Goal: Find specific page/section: Find specific page/section

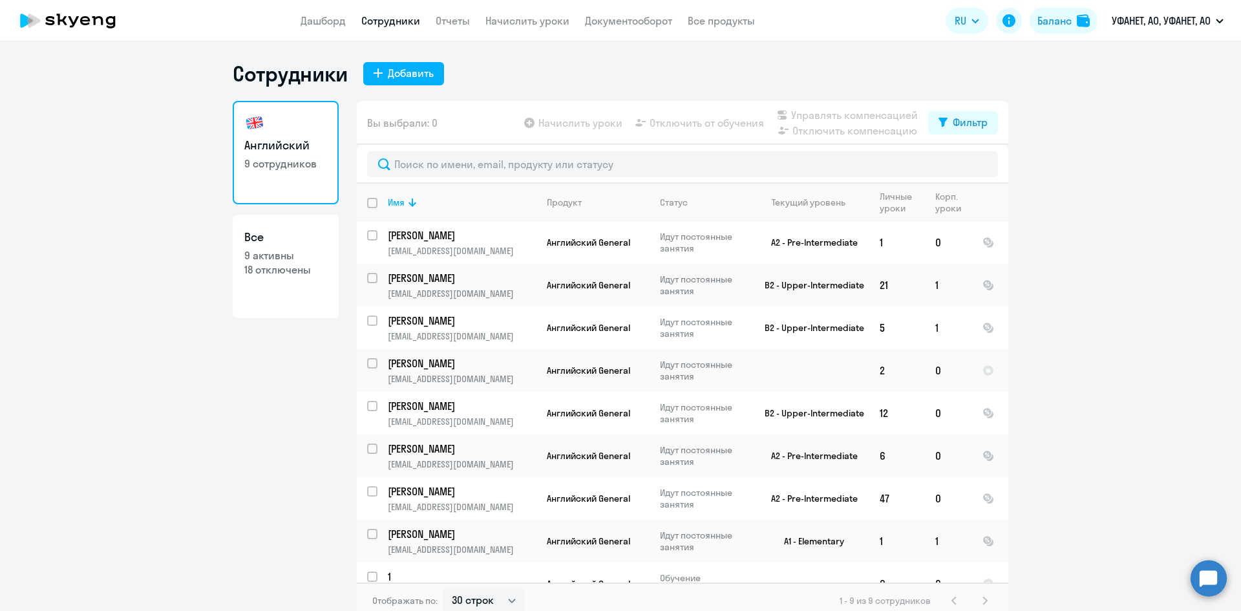
select select "30"
click at [615, 19] on link "Документооборот" at bounding box center [628, 20] width 87 height 13
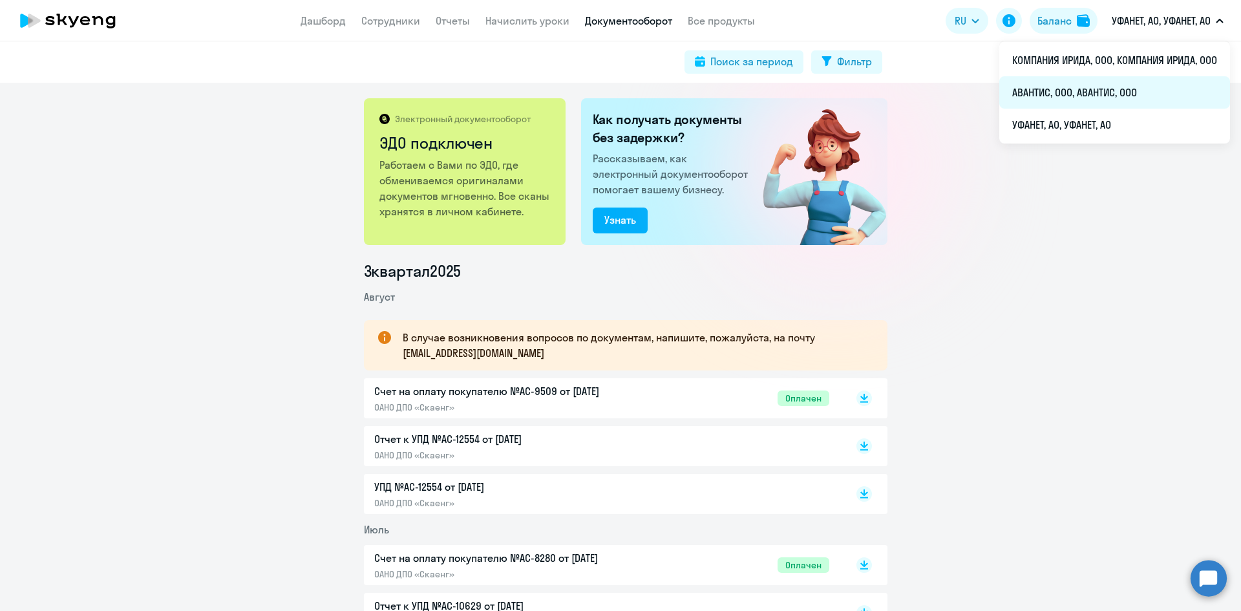
click at [1105, 89] on li "АВАНТИС, ООО, АВАНТИС, ООО" at bounding box center [1114, 92] width 231 height 32
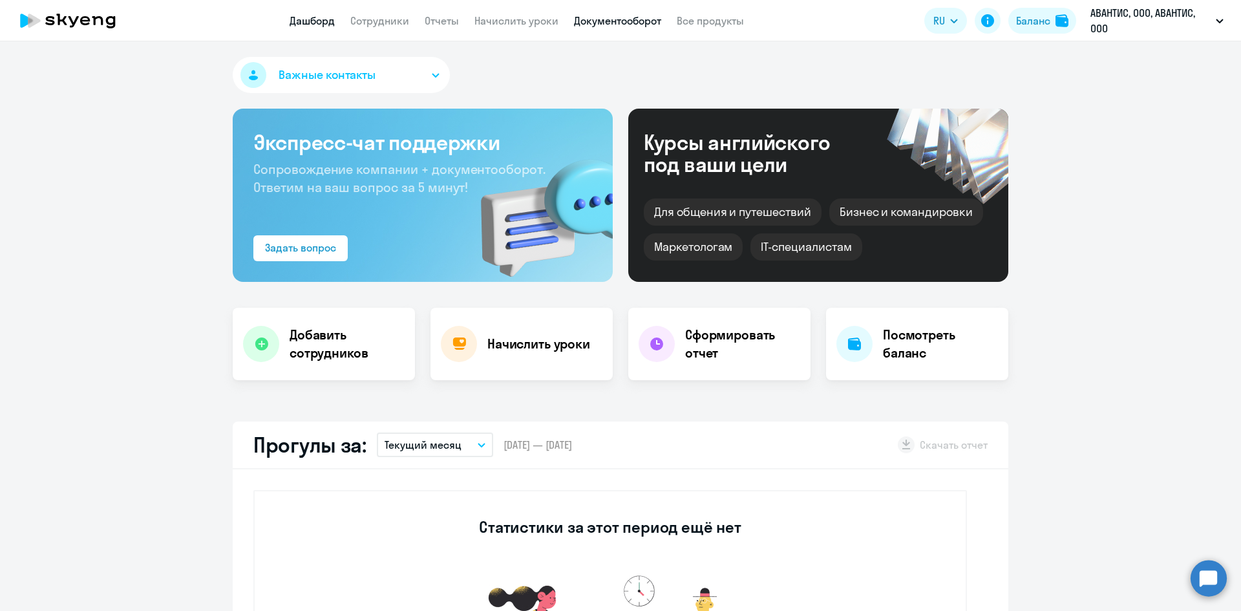
click at [610, 16] on link "Документооборот" at bounding box center [617, 20] width 87 height 13
